Goal: Information Seeking & Learning: Learn about a topic

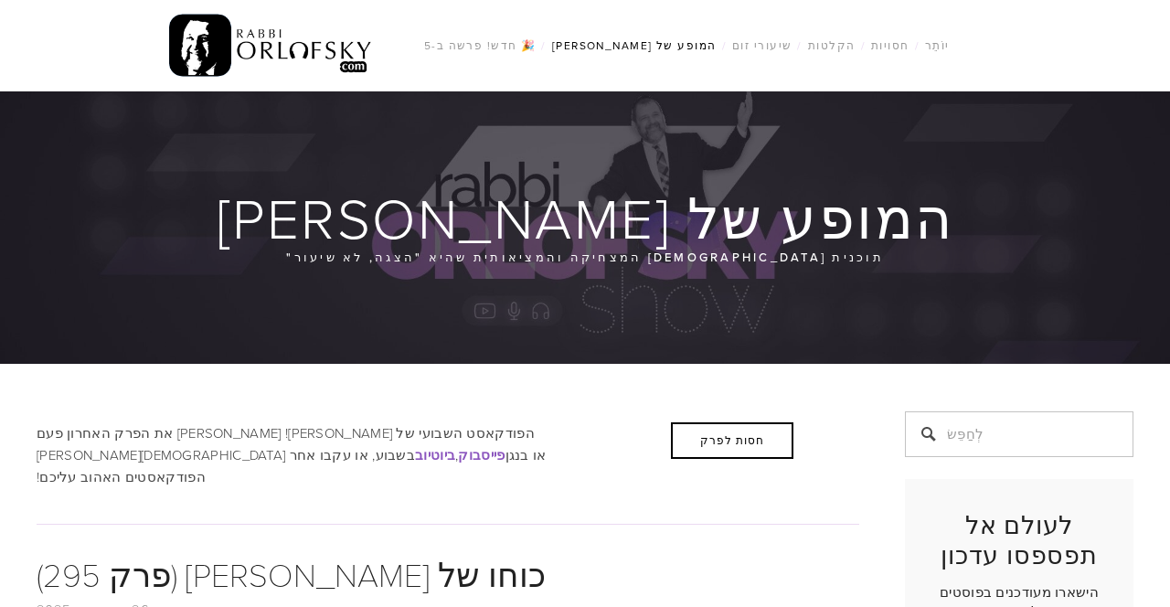
click at [772, 422] on div "חסות לפרק" at bounding box center [732, 440] width 122 height 37
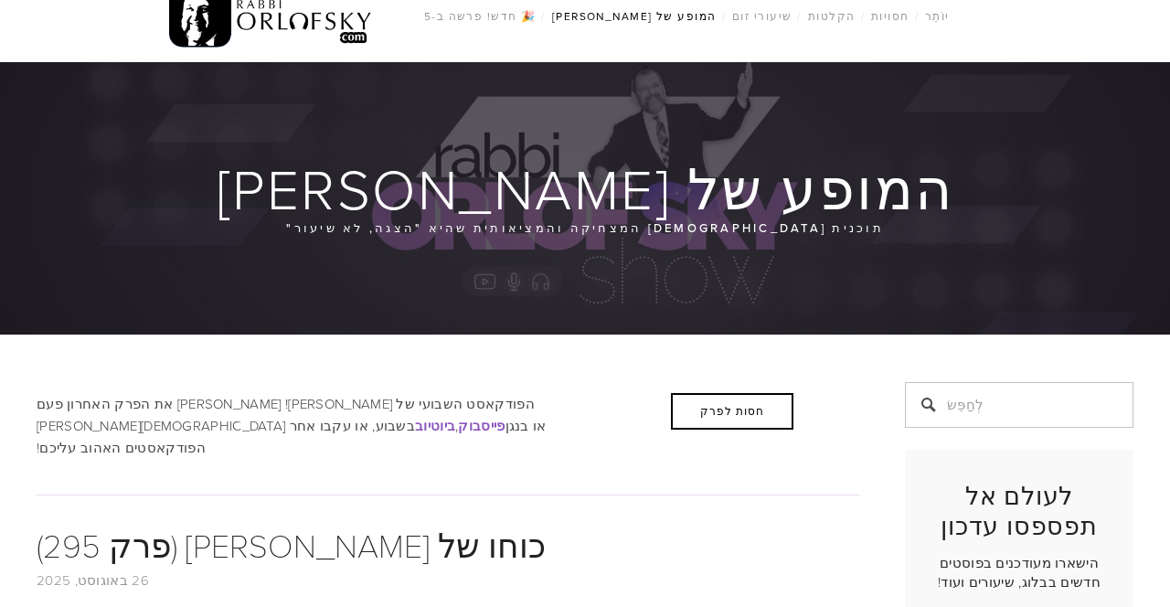
scroll to position [29, 0]
